Goal: Navigation & Orientation: Go to known website

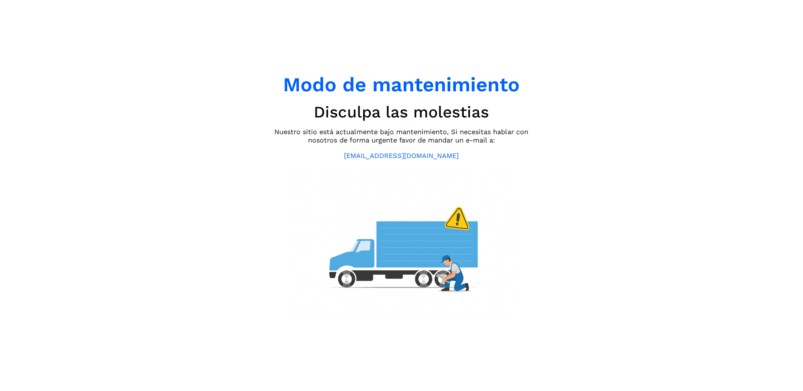
click at [285, 99] on div "Modo de mantenimiento Disculpa las molestias Nuestro sitio está actualmente baj…" at bounding box center [401, 195] width 265 height 245
